Goal: Information Seeking & Learning: Learn about a topic

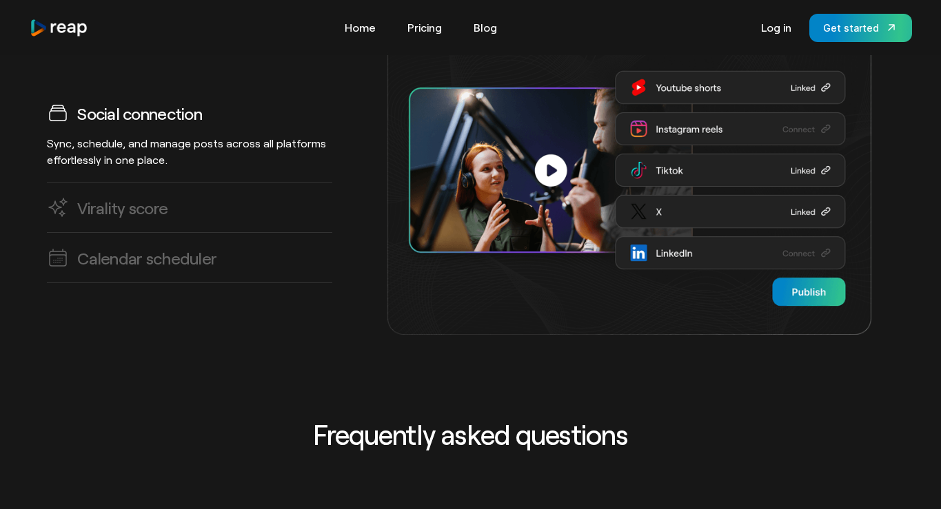
scroll to position [4246, 0]
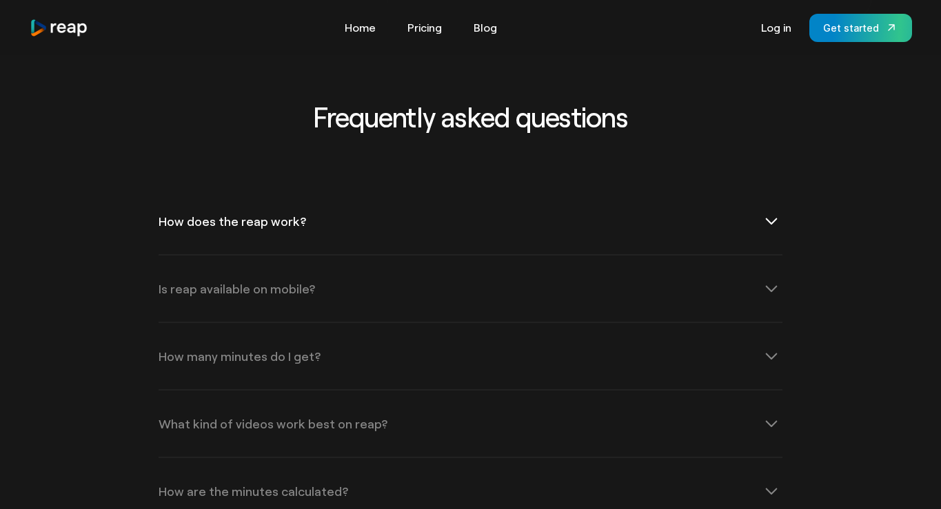
click at [387, 188] on div "How does the reap work?" at bounding box center [471, 221] width 624 height 66
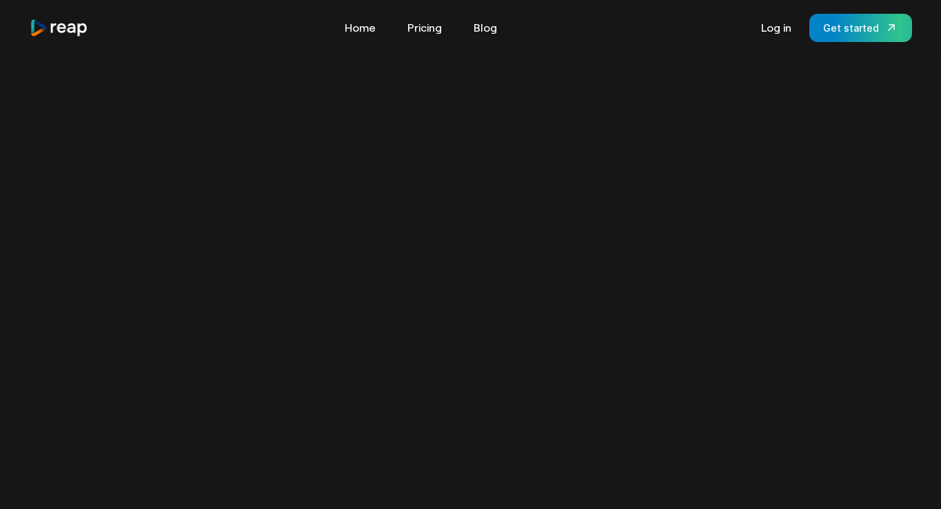
scroll to position [0, 0]
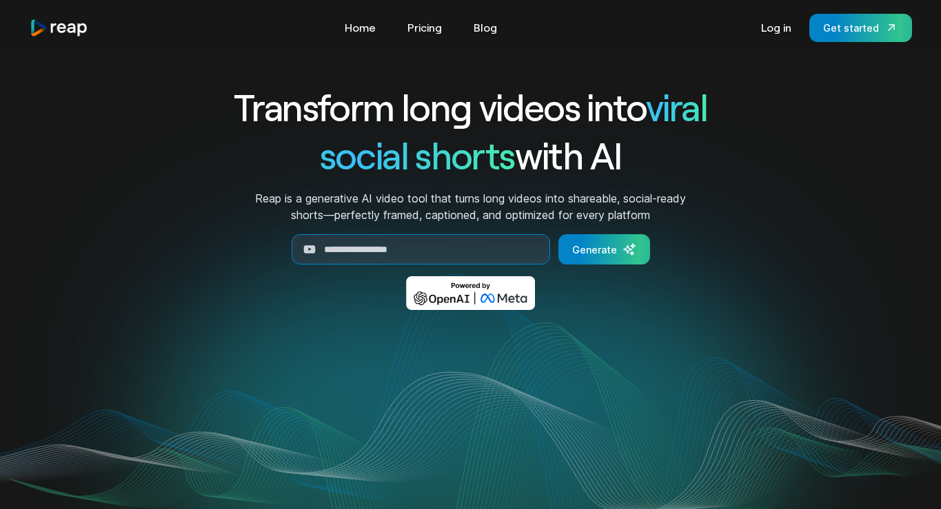
click at [471, 300] on img at bounding box center [470, 293] width 129 height 34
click at [427, 29] on link "Pricing" at bounding box center [424, 28] width 48 height 22
